Goal: Task Accomplishment & Management: Manage account settings

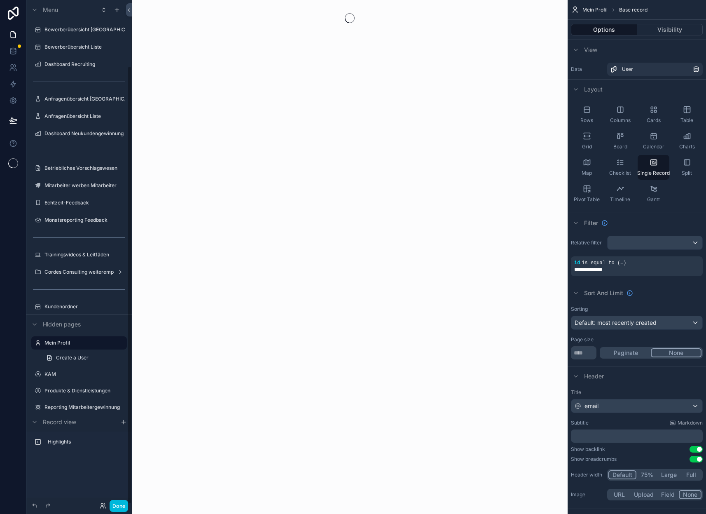
scroll to position [75, 0]
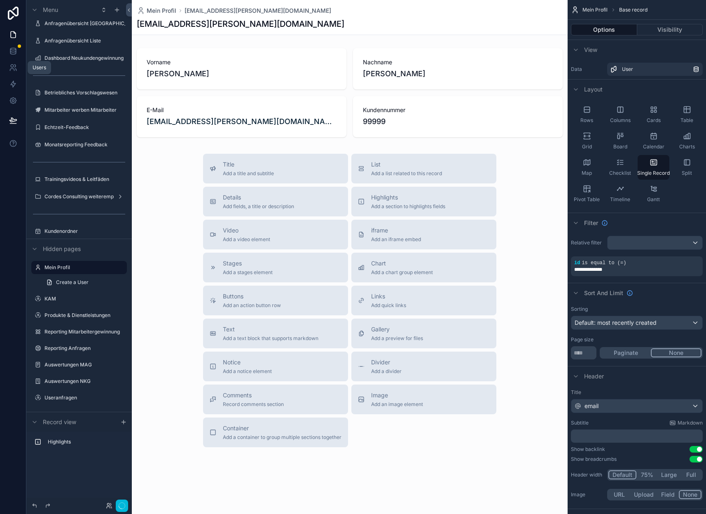
click at [12, 67] on icon at bounding box center [12, 66] width 3 height 3
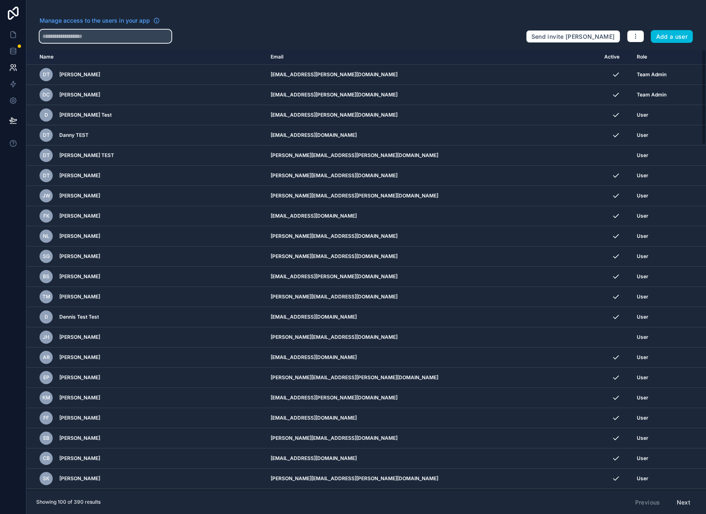
click at [133, 39] on input "text" at bounding box center [106, 36] width 132 height 13
type input "*****"
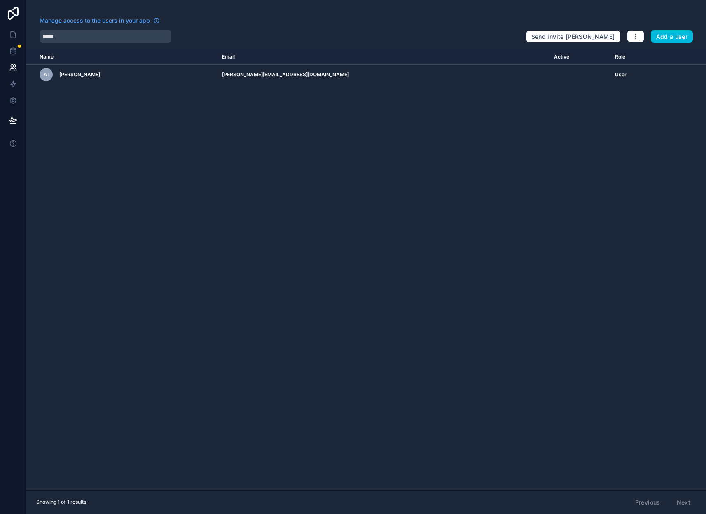
click at [0, 0] on icon "scrollable content" at bounding box center [0, 0] width 0 height 0
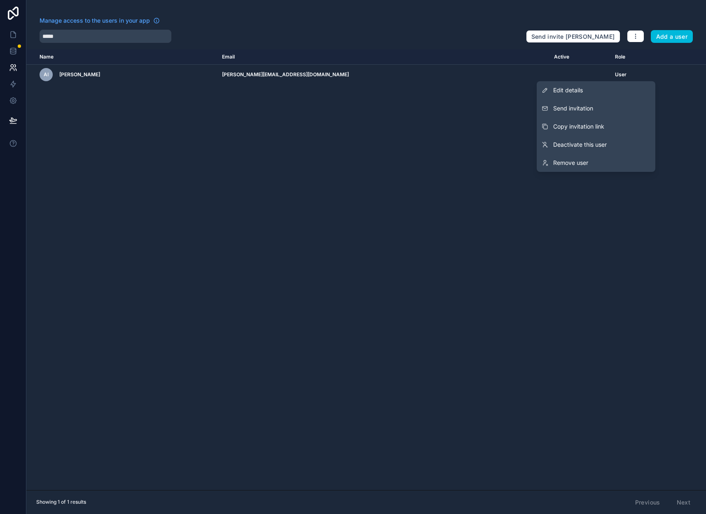
click at [595, 113] on button "Send invitation" at bounding box center [596, 108] width 119 height 18
